Goal: Information Seeking & Learning: Learn about a topic

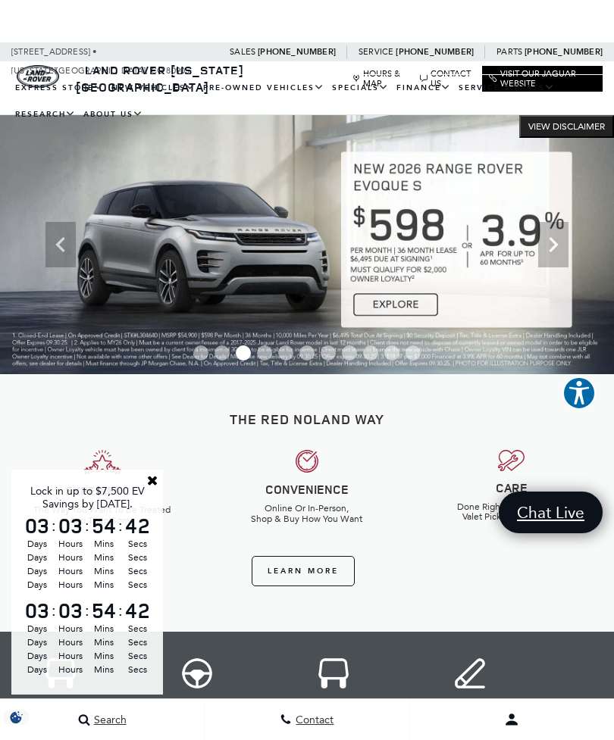
click at [0, 0] on link "New Lease Offers" at bounding box center [0, 0] width 0 height 0
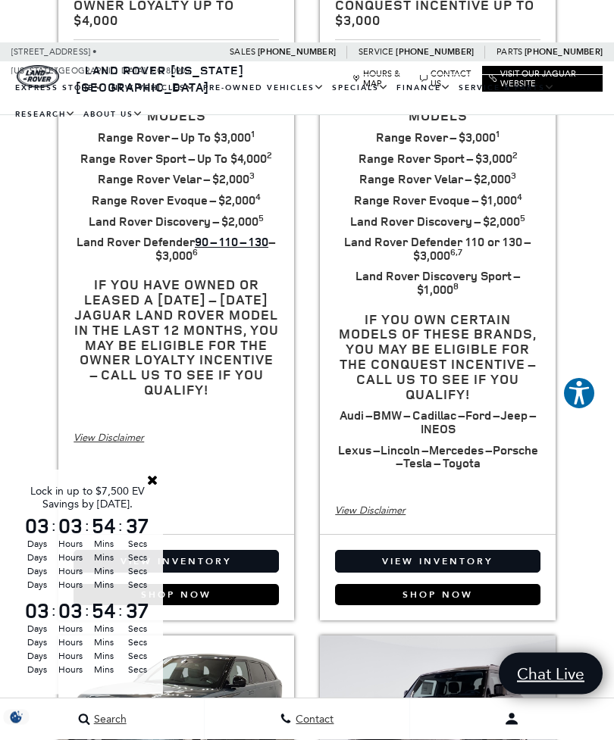
scroll to position [399, 0]
click at [152, 487] on link "Close" at bounding box center [153, 481] width 14 height 14
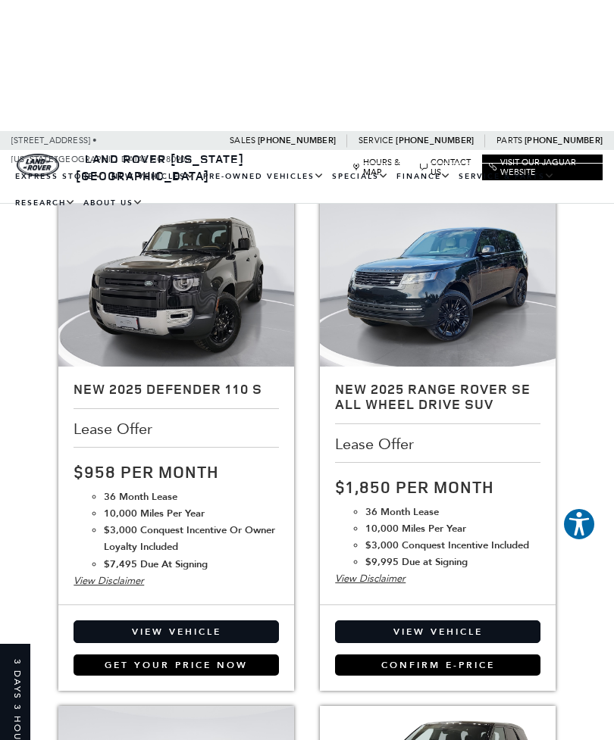
scroll to position [1313, 0]
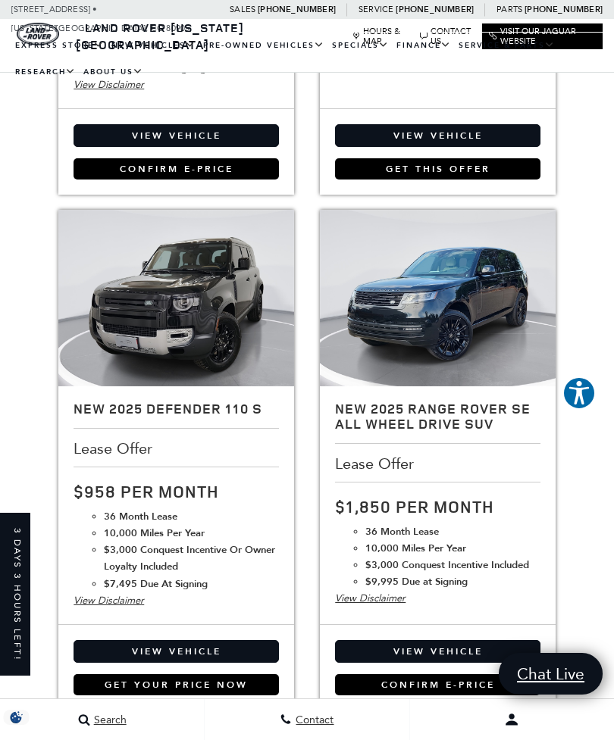
click at [159, 360] on img at bounding box center [176, 298] width 236 height 177
click at [131, 465] on div "New 2025 Defender 110 S Lease Offer $958 per month 36 Month Lease 10,000 Miles …" at bounding box center [176, 506] width 236 height 238
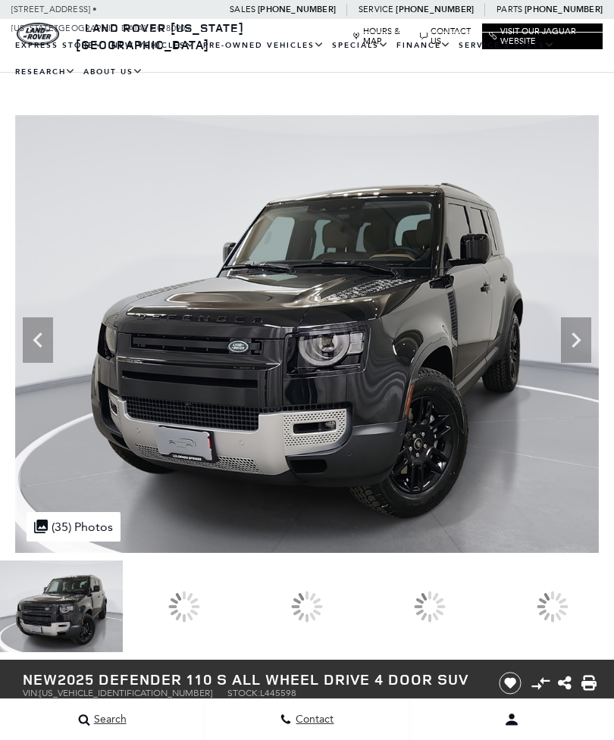
click at [585, 334] on icon at bounding box center [576, 340] width 30 height 30
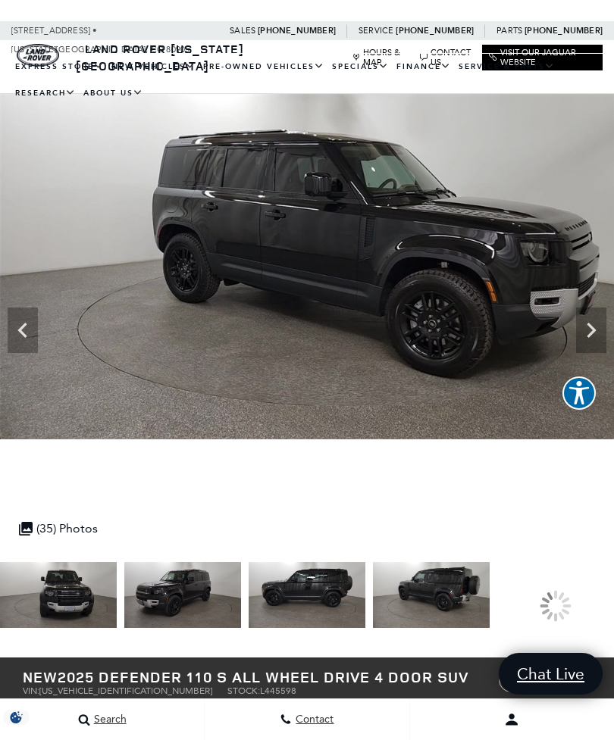
click at [189, 608] on img at bounding box center [182, 595] width 117 height 66
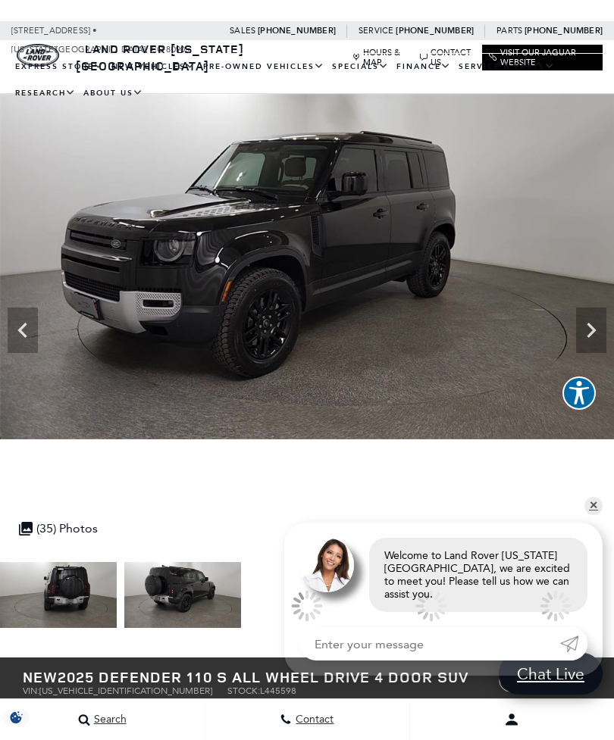
click at [117, 599] on img at bounding box center [58, 595] width 117 height 66
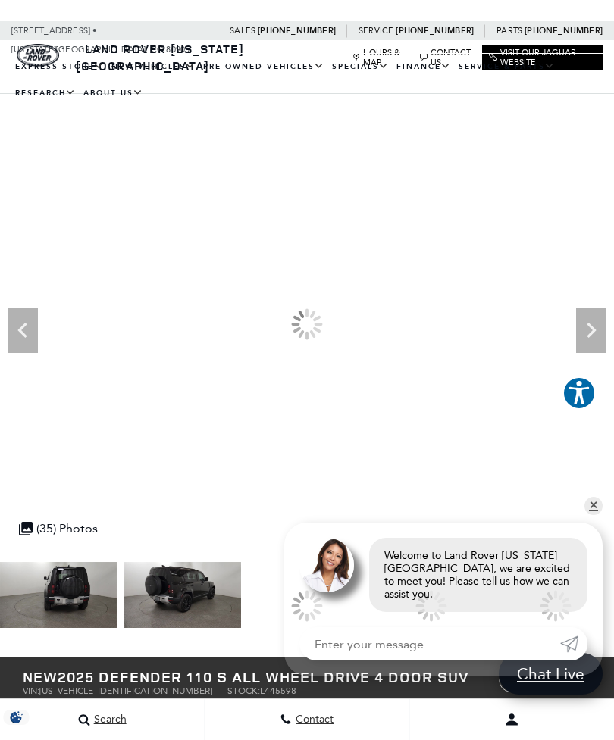
click at [180, 596] on img at bounding box center [182, 595] width 117 height 66
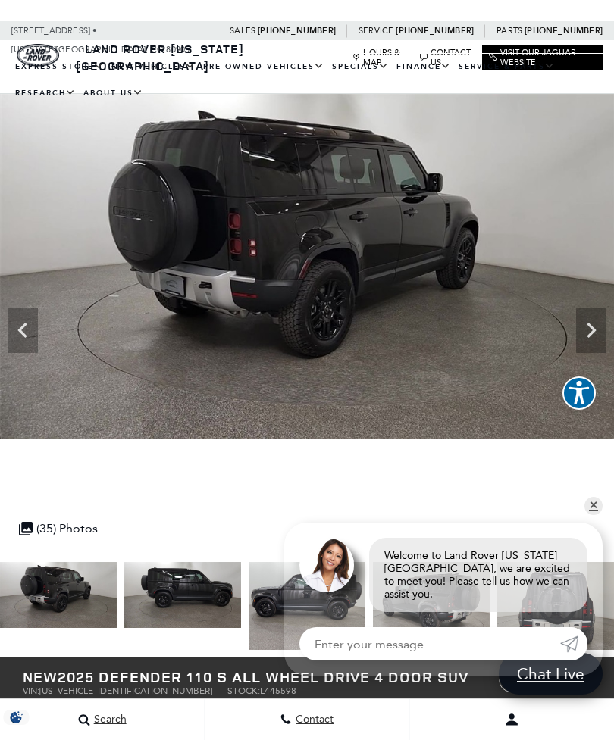
click at [249, 603] on img at bounding box center [307, 606] width 117 height 88
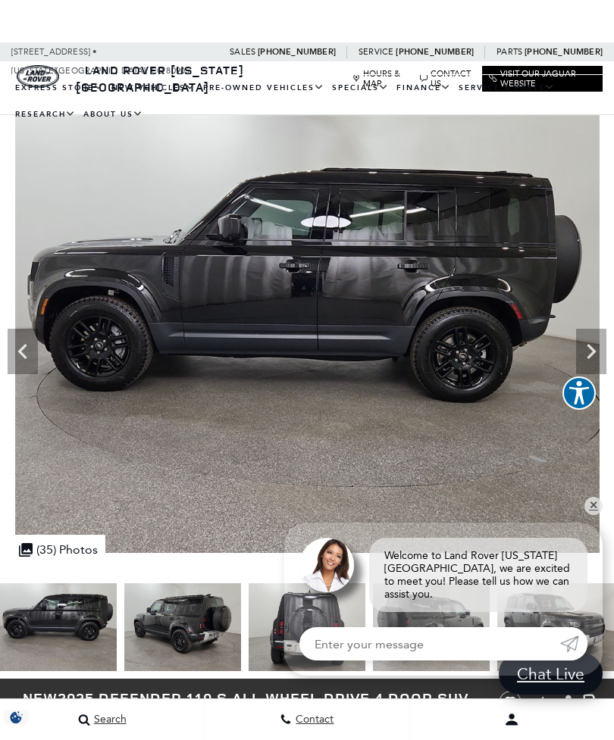
click at [146, 556] on span "Secs" at bounding box center [137, 558] width 29 height 14
click at [596, 514] on link "✕" at bounding box center [593, 506] width 18 height 18
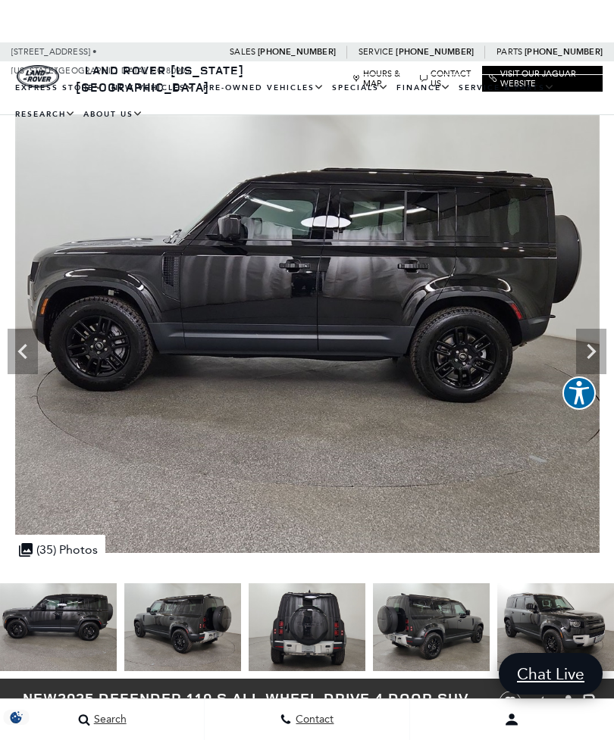
click at [0, 0] on link "Defender 130" at bounding box center [0, 0] width 0 height 0
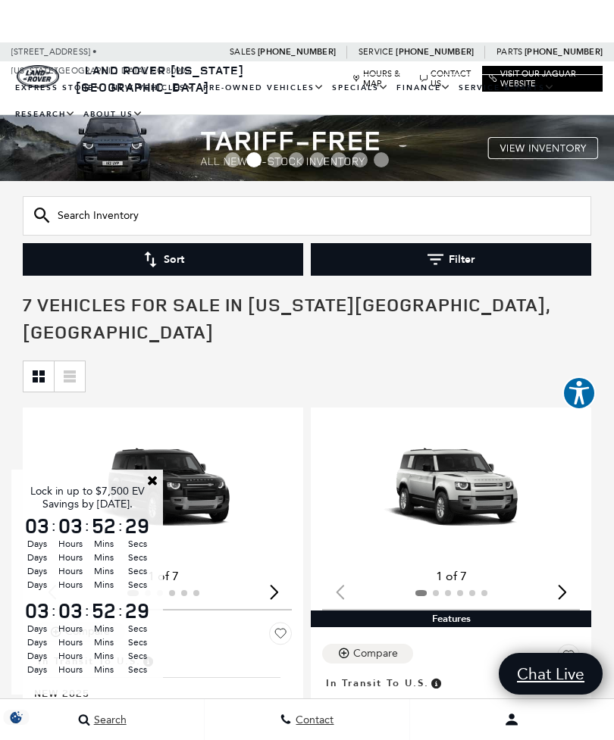
click at [147, 474] on link "Close" at bounding box center [153, 481] width 14 height 14
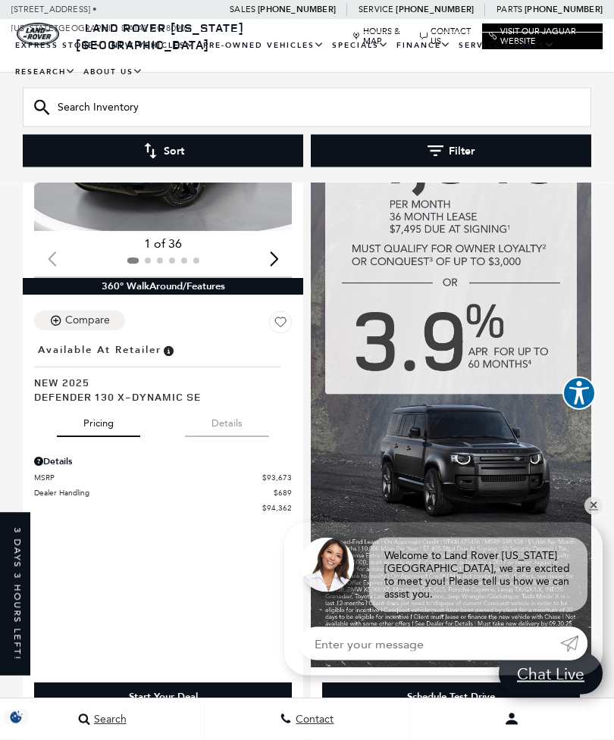
scroll to position [846, 0]
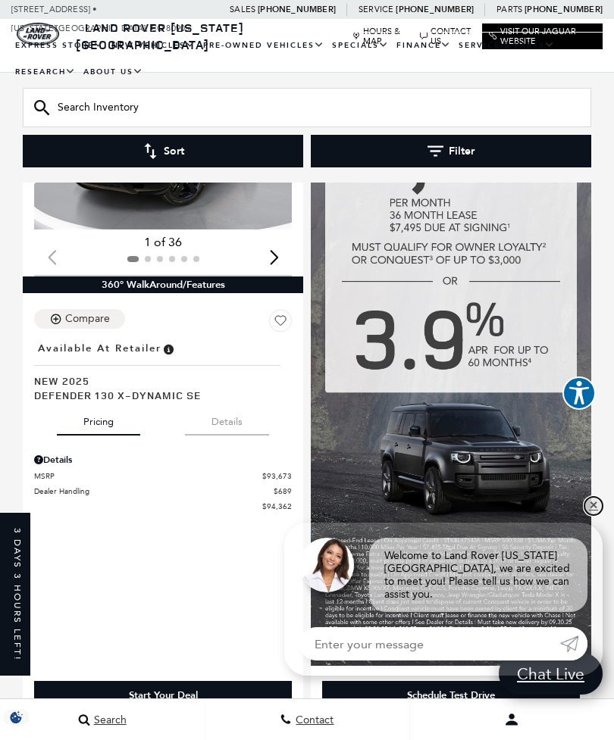
click at [593, 515] on link "✕" at bounding box center [593, 506] width 18 height 18
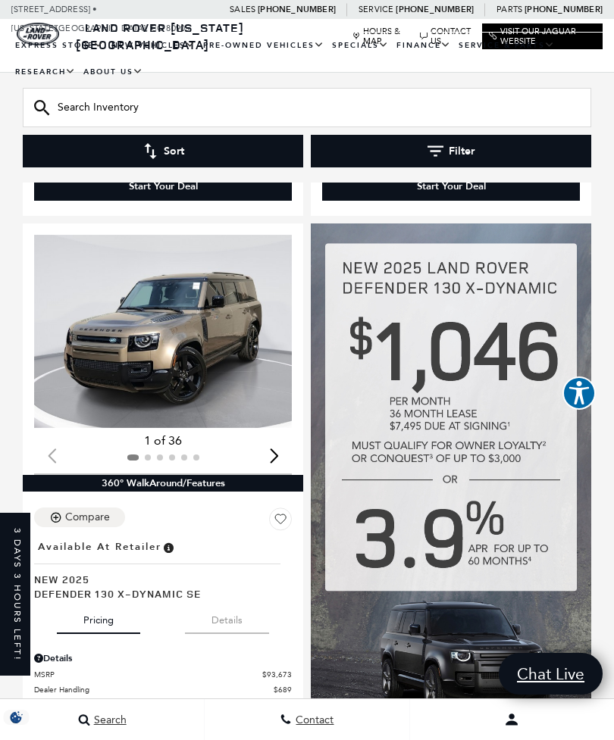
scroll to position [646, 0]
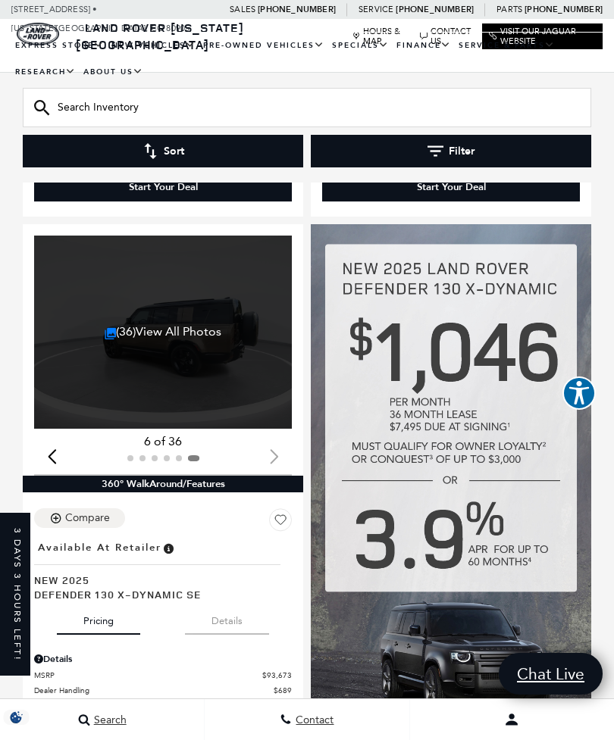
click at [390, 634] on img at bounding box center [451, 544] width 280 height 641
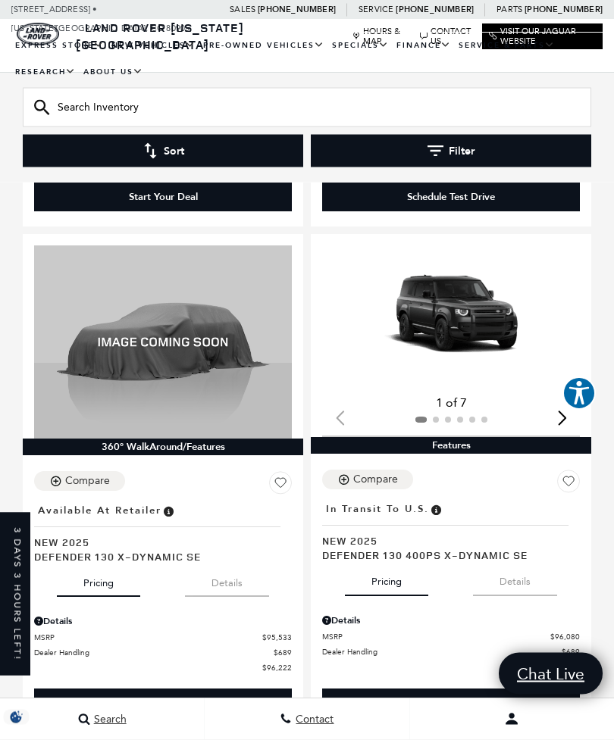
scroll to position [1345, 0]
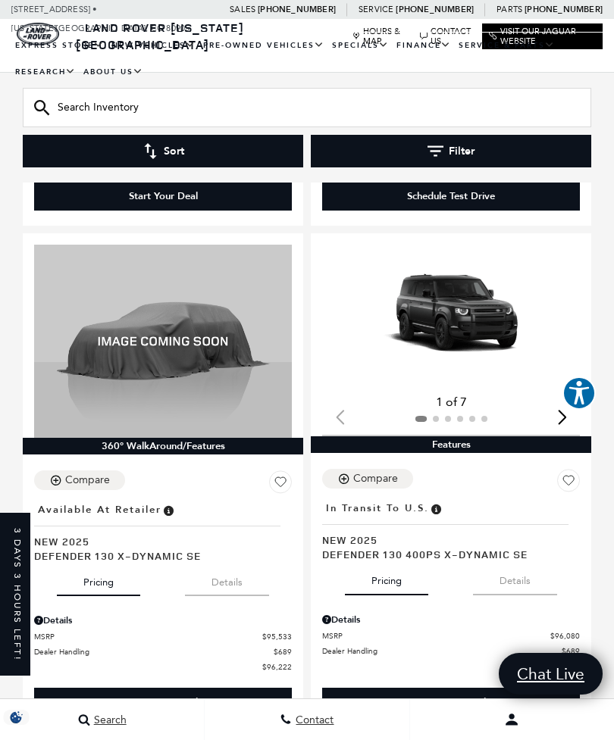
click at [449, 303] on img "1 / 2" at bounding box center [451, 317] width 258 height 145
click at [457, 258] on img "1 / 2" at bounding box center [451, 317] width 258 height 145
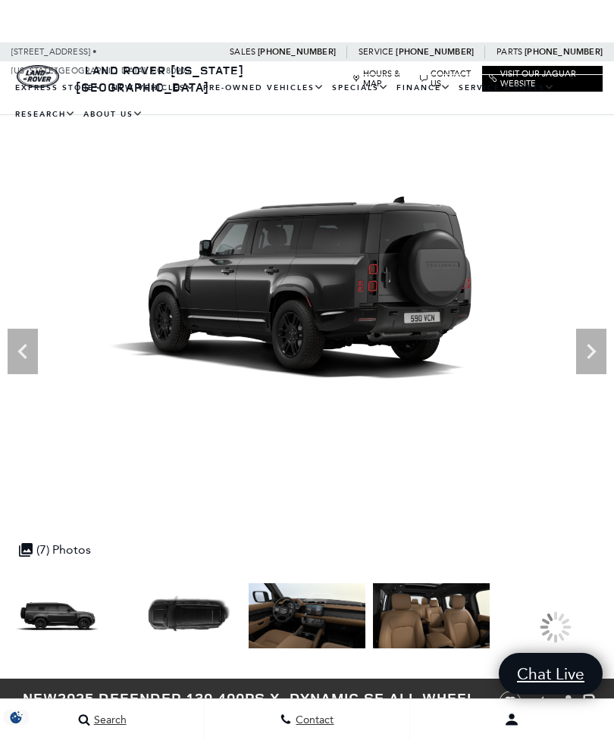
click at [524, 603] on div at bounding box center [555, 628] width 117 height 88
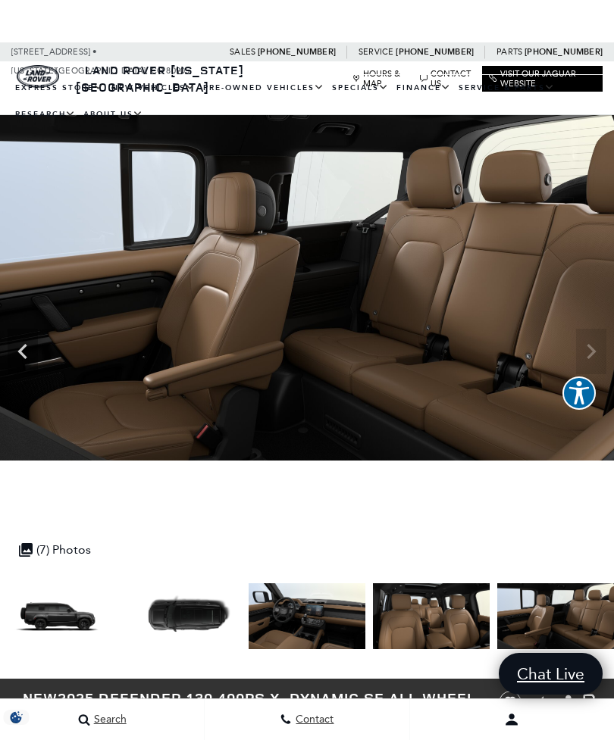
click at [176, 635] on img at bounding box center [182, 617] width 117 height 66
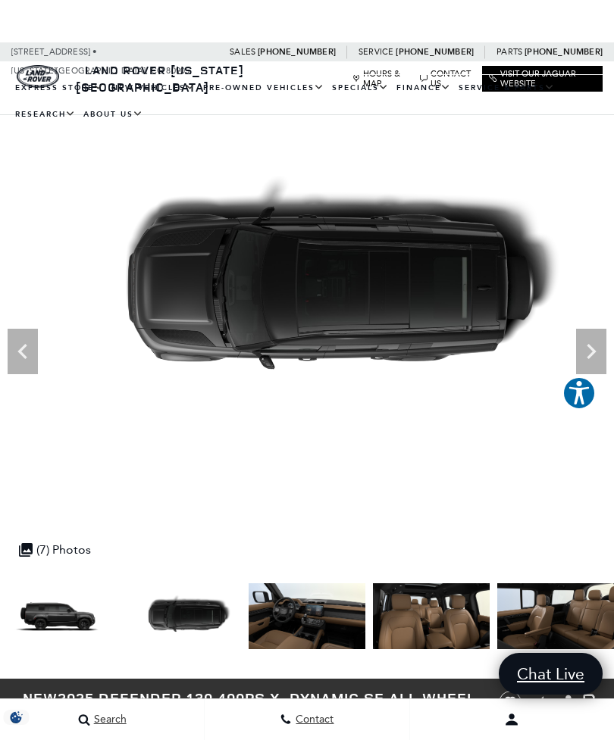
click at [82, 625] on span "Hours" at bounding box center [70, 629] width 29 height 14
click at [66, 624] on span "Hours" at bounding box center [70, 629] width 29 height 14
click at [33, 365] on icon "Previous" at bounding box center [23, 352] width 30 height 30
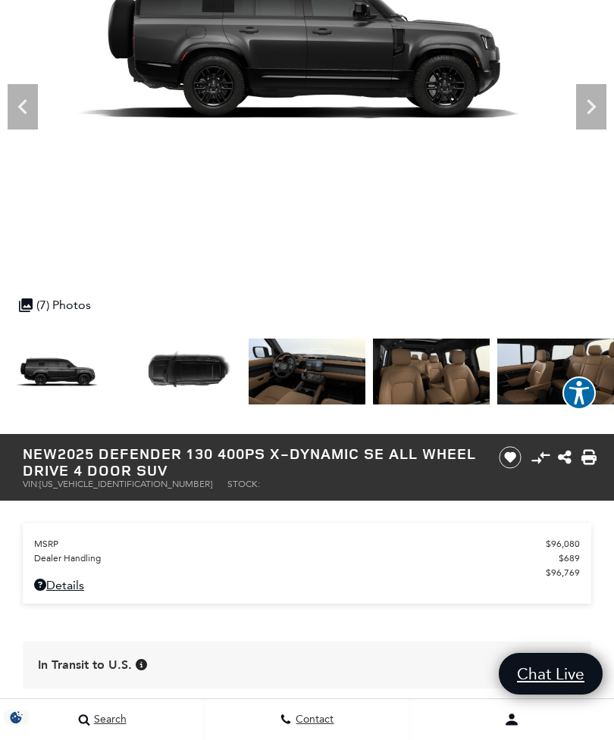
scroll to position [237, 0]
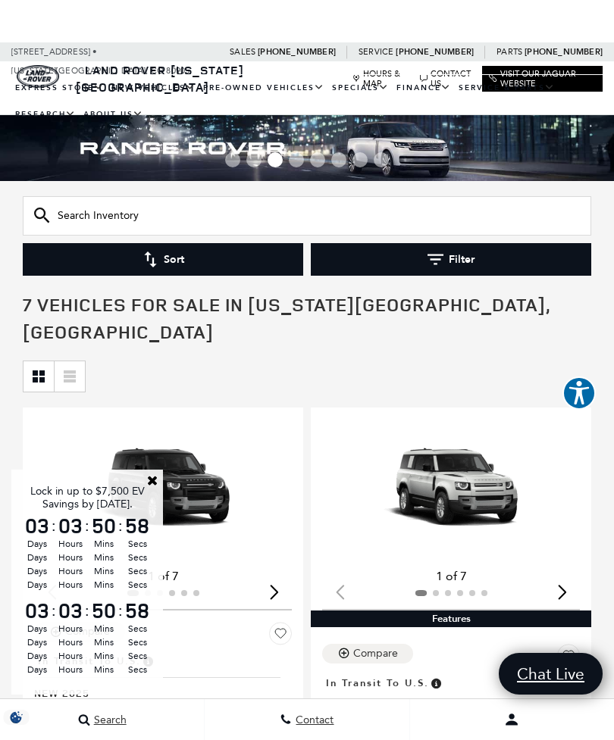
click at [149, 480] on link "Close" at bounding box center [153, 481] width 14 height 14
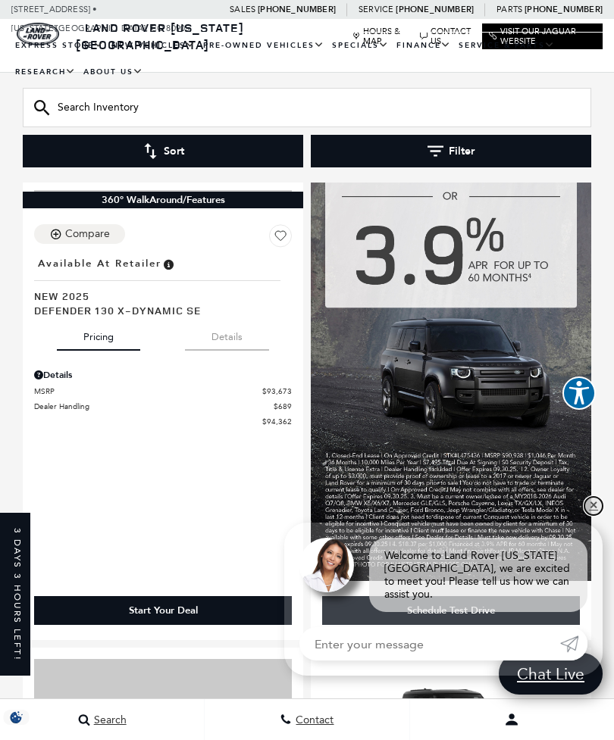
click at [601, 515] on link "✕" at bounding box center [593, 506] width 18 height 18
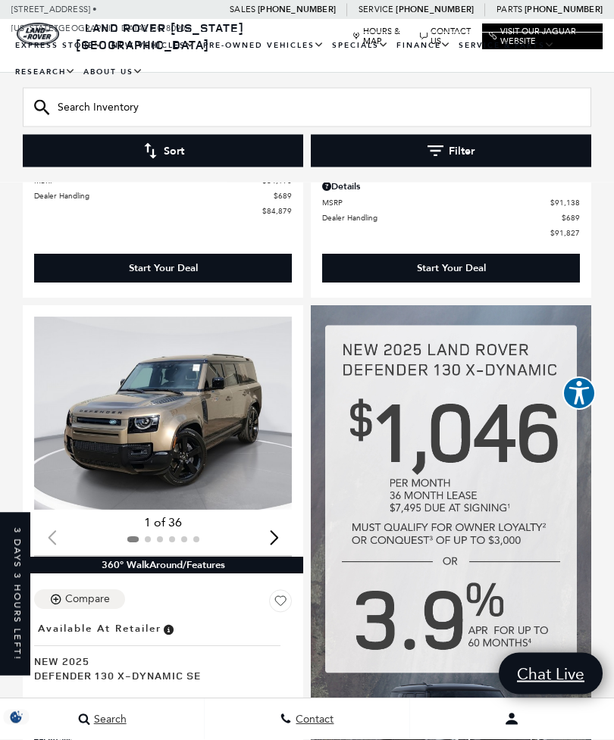
scroll to position [565, 0]
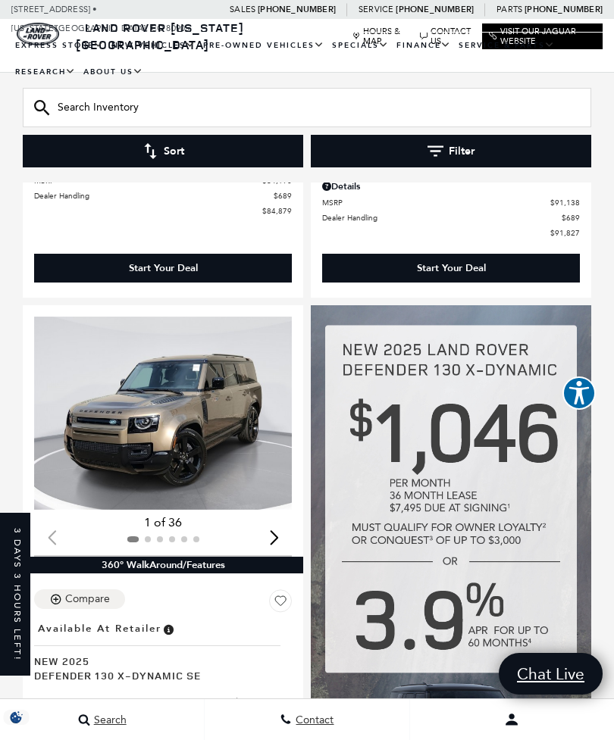
click at [124, 424] on img "1 / 2" at bounding box center [163, 413] width 258 height 193
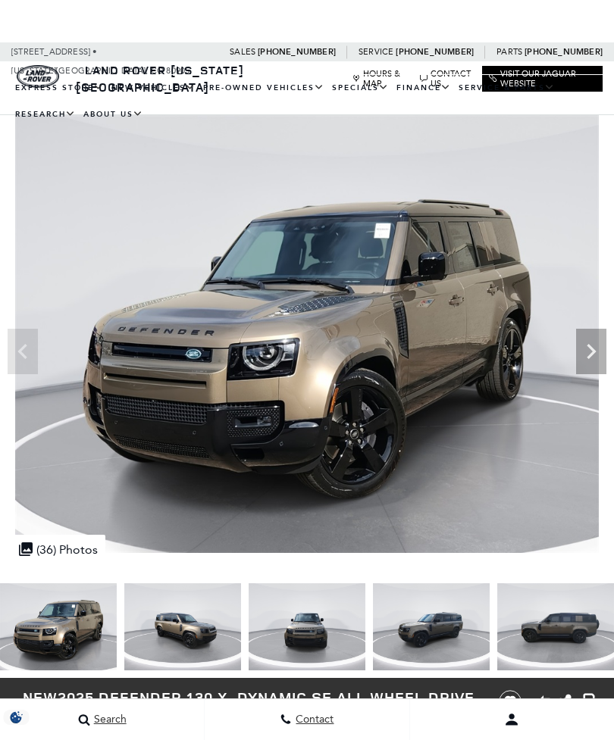
click at [590, 355] on icon "Next" at bounding box center [591, 351] width 9 height 15
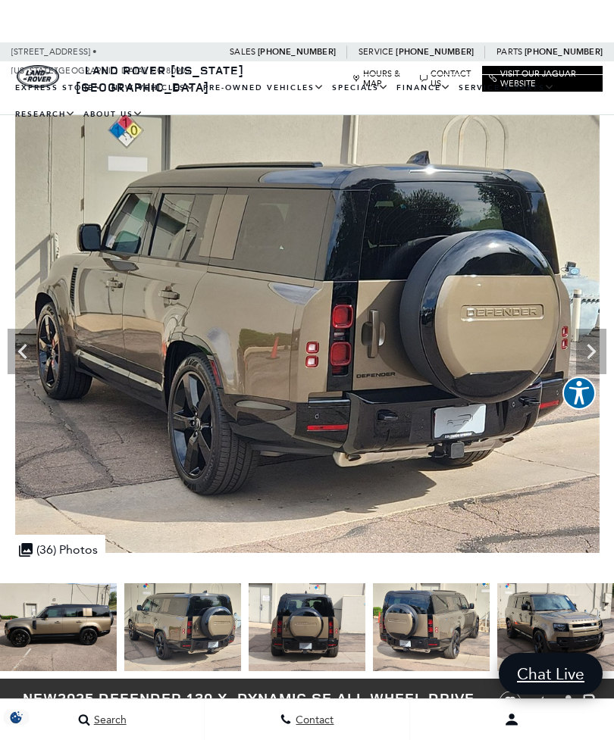
click at [365, 616] on img at bounding box center [307, 628] width 117 height 88
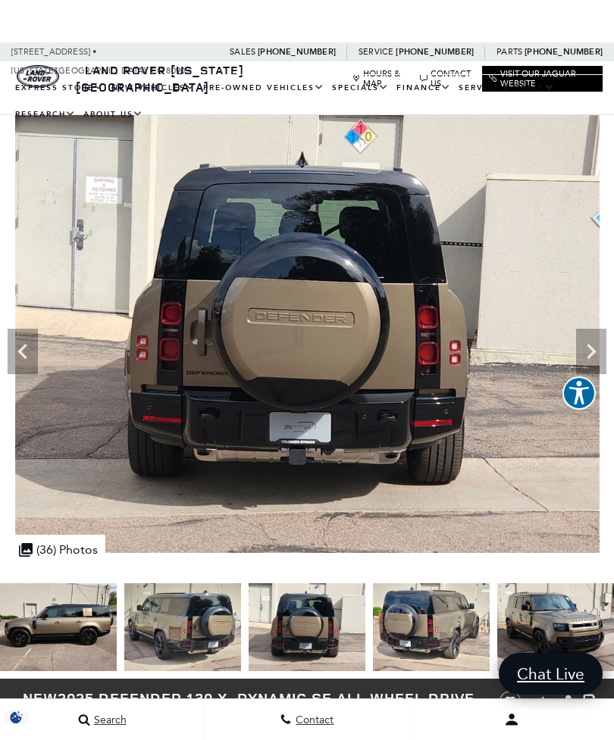
click at [365, 609] on img at bounding box center [307, 628] width 117 height 88
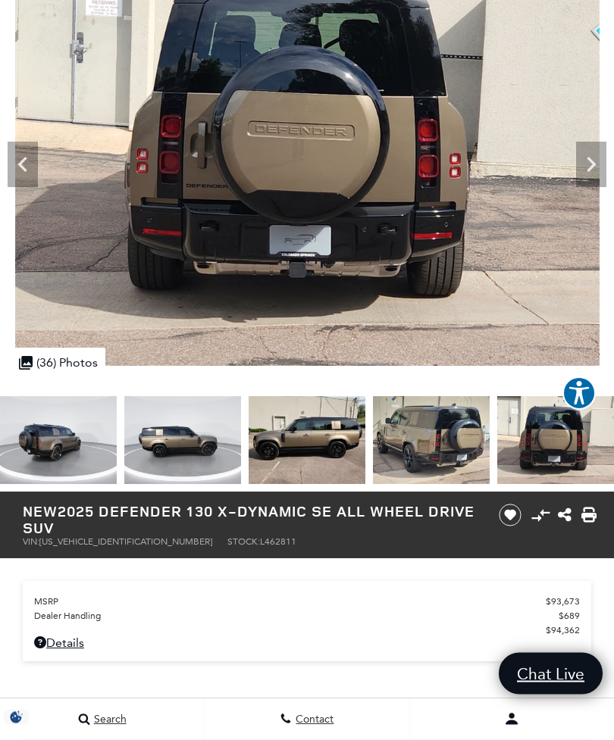
scroll to position [148, 0]
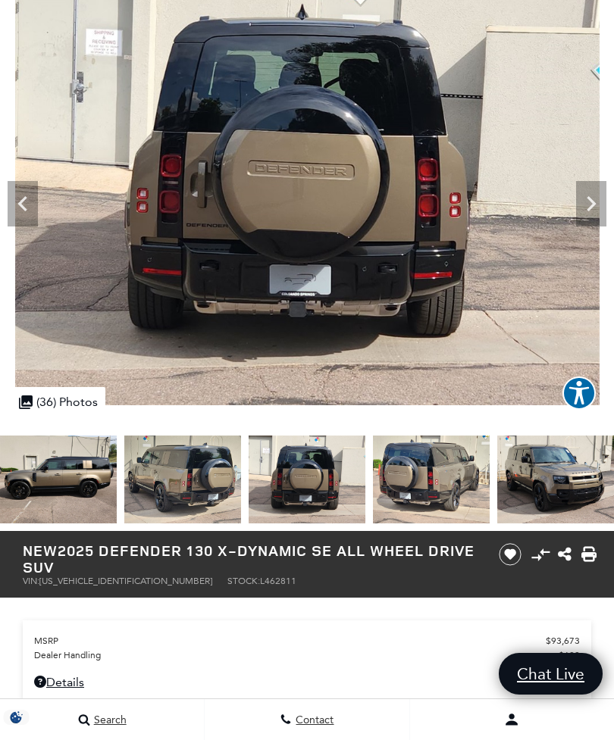
click at [241, 484] on img at bounding box center [182, 480] width 117 height 88
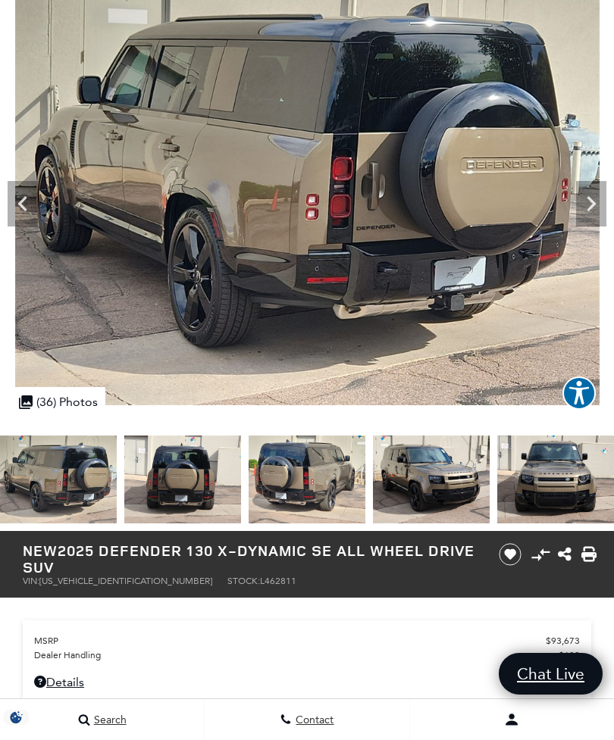
click at [11, 208] on icon "Previous" at bounding box center [23, 204] width 30 height 30
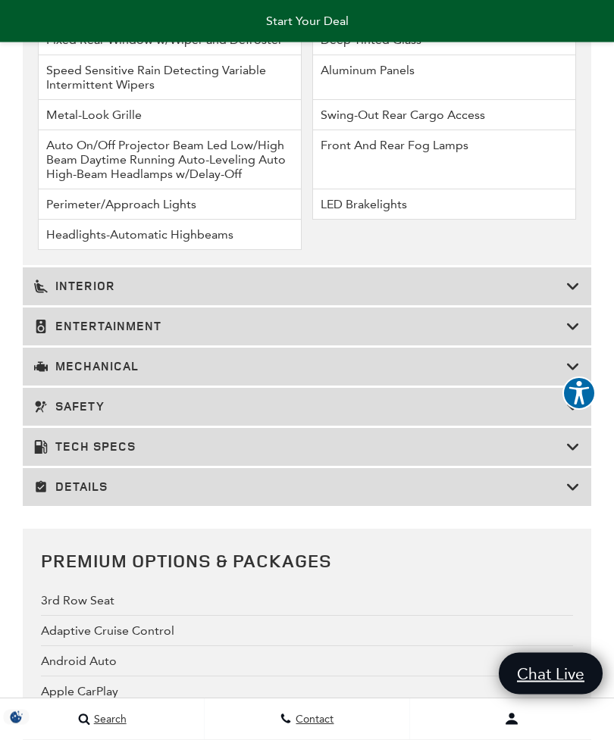
scroll to position [3371, 0]
click at [568, 454] on icon at bounding box center [573, 446] width 14 height 15
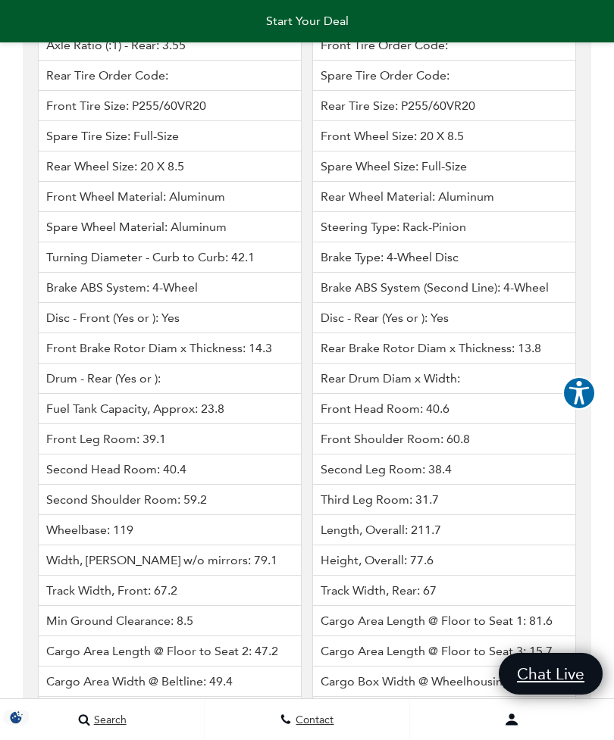
scroll to position [4060, 0]
